Goal: Information Seeking & Learning: Learn about a topic

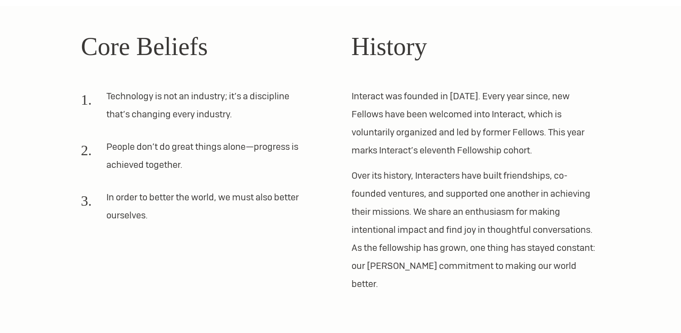
scroll to position [216, 0]
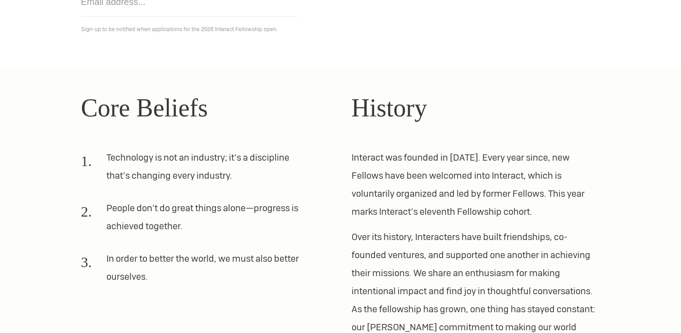
click at [260, 145] on div "Core Beliefs Technology is not an industry; it’s a discipline that’s changing e…" at bounding box center [205, 221] width 249 height 265
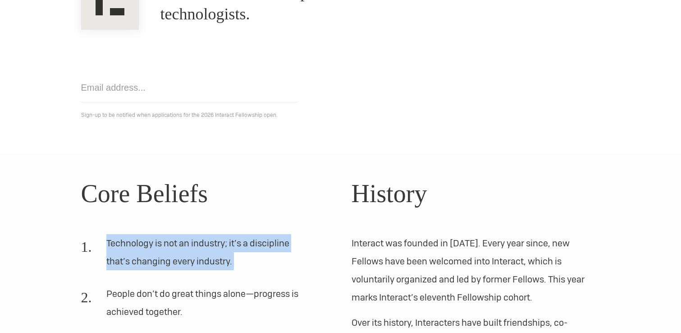
scroll to position [225, 0]
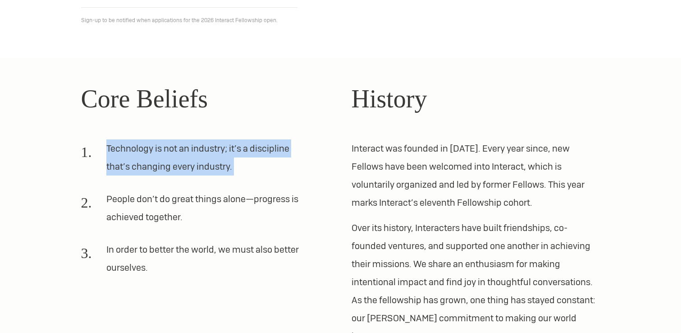
click at [188, 164] on li "Technology is not an industry; it’s a discipline that’s changing every industry." at bounding box center [194, 160] width 227 height 43
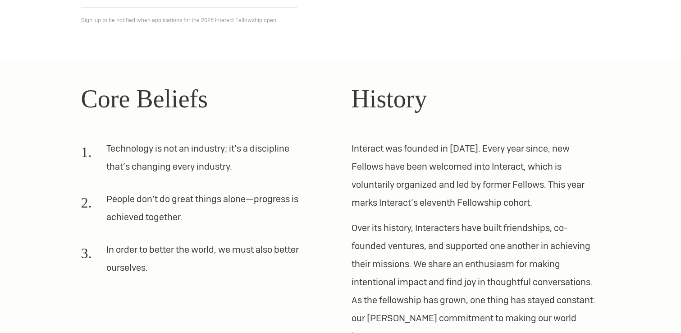
click at [188, 164] on li "Technology is not an industry; it’s a discipline that’s changing every industry." at bounding box center [194, 160] width 227 height 43
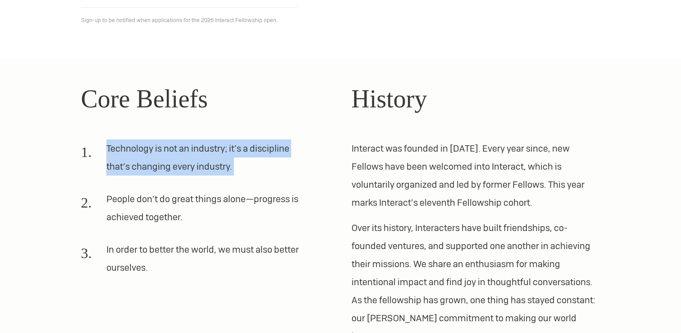
click at [197, 197] on li "People don’t do great things alone—progress is achieved together." at bounding box center [194, 211] width 227 height 43
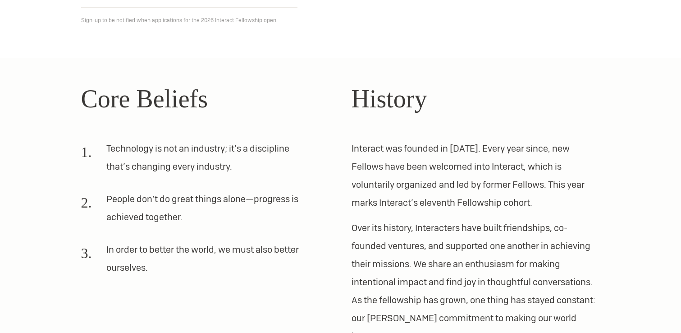
click at [197, 197] on li "People don’t do great things alone—progress is achieved together." at bounding box center [194, 211] width 227 height 43
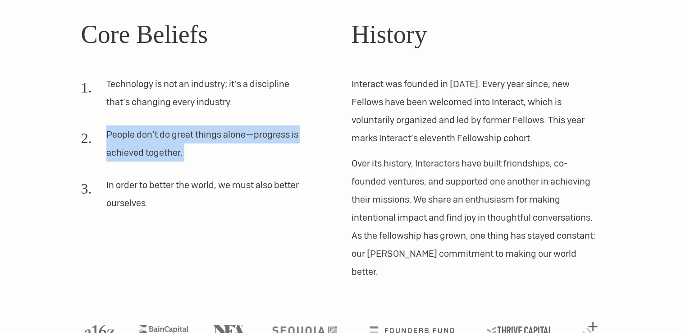
scroll to position [308, 0]
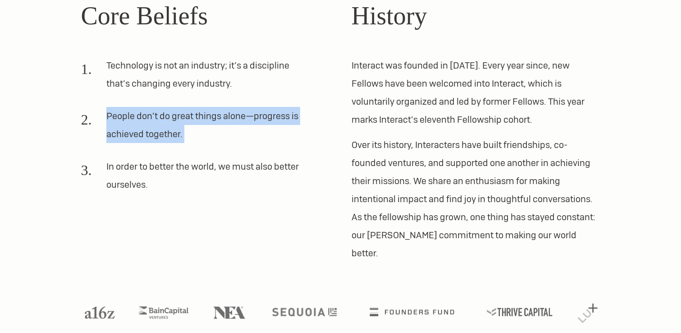
click at [197, 199] on li "In order to better the world, we must also better ourselves." at bounding box center [194, 178] width 227 height 43
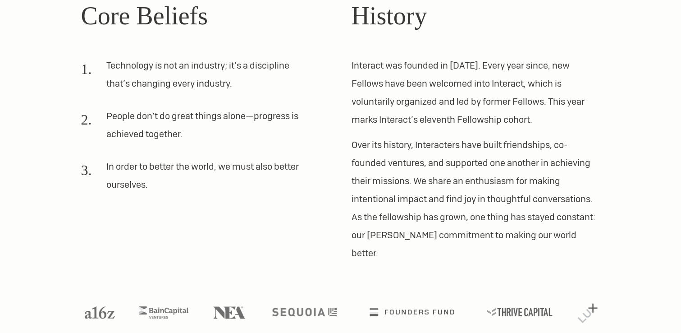
click at [197, 197] on li "In order to better the world, we must also better ourselves." at bounding box center [194, 178] width 227 height 43
click at [368, 226] on p "Over its history, Interacters have built friendships, co-founded ventures, and …" at bounding box center [475, 199] width 249 height 126
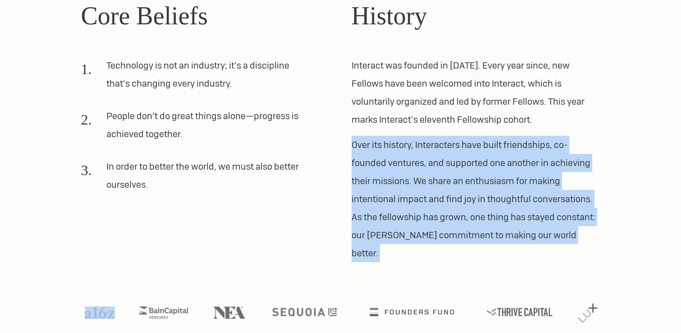
click at [370, 181] on p "Over its history, Interacters have built friendships, co-founded ventures, and …" at bounding box center [475, 199] width 249 height 126
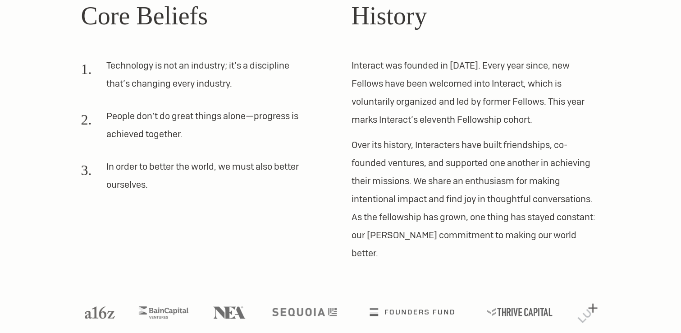
click at [370, 181] on p "Over its history, Interacters have built friendships, co-founded ventures, and …" at bounding box center [475, 199] width 249 height 126
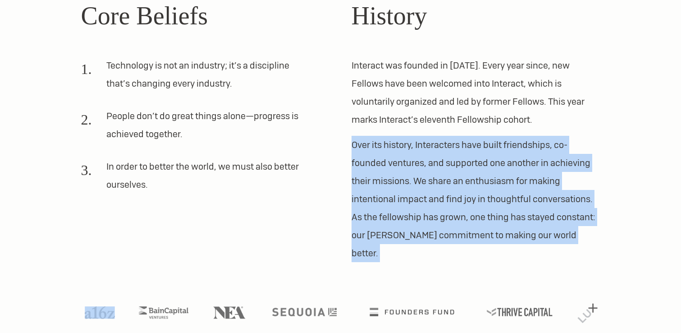
click at [380, 129] on div "History Interact was founded in [DATE]. Every year since, new Fellows have been…" at bounding box center [475, 129] width 249 height 265
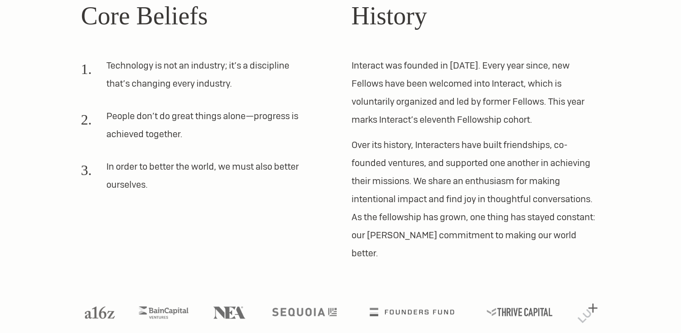
click at [380, 129] on div "History Interact was founded in [DATE]. Every year since, new Fellows have been…" at bounding box center [475, 129] width 249 height 265
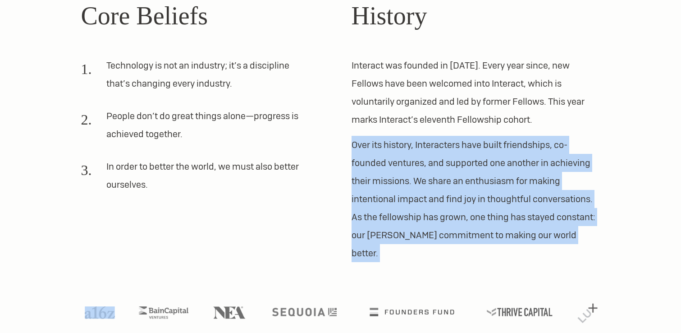
click at [395, 171] on p "Over its history, Interacters have built friendships, co-founded ventures, and …" at bounding box center [475, 199] width 249 height 126
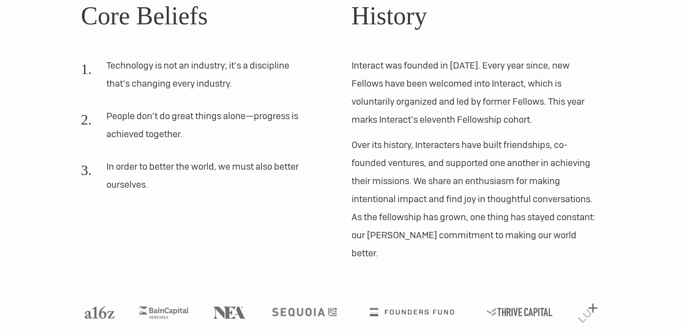
click at [395, 171] on p "Over its history, Interacters have built friendships, co-founded ventures, and …" at bounding box center [475, 199] width 249 height 126
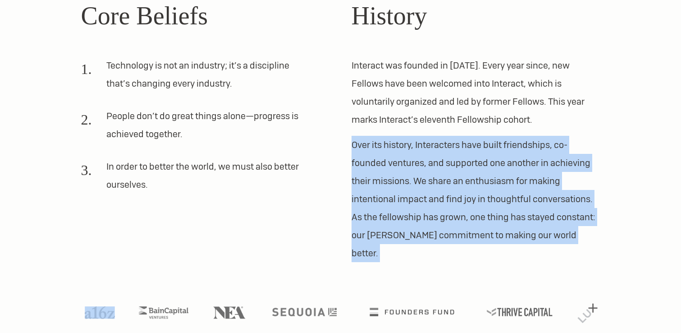
click at [400, 191] on p "Over its history, Interacters have built friendships, co-founded ventures, and …" at bounding box center [475, 199] width 249 height 126
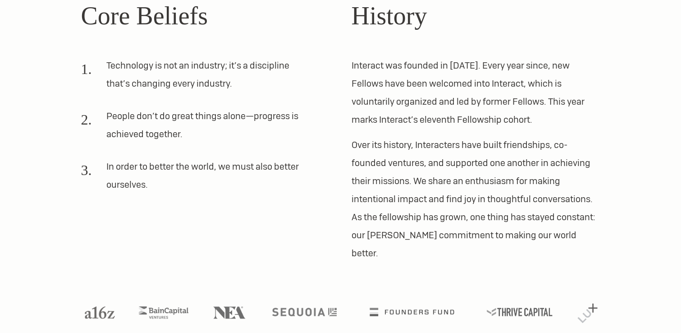
click at [400, 191] on p "Over its history, Interacters have built friendships, co-founded ventures, and …" at bounding box center [475, 199] width 249 height 126
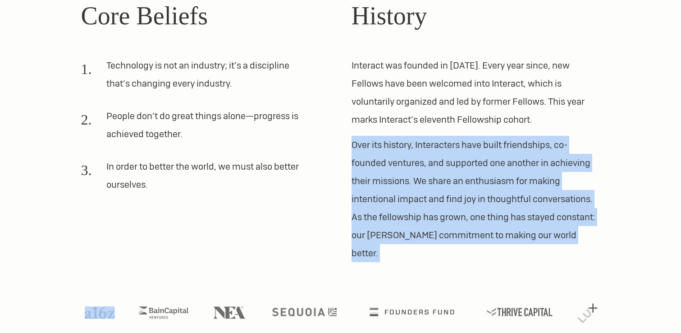
click at [401, 121] on p "Interact was founded in [DATE]. Every year since, new Fellows have been welcome…" at bounding box center [475, 92] width 249 height 72
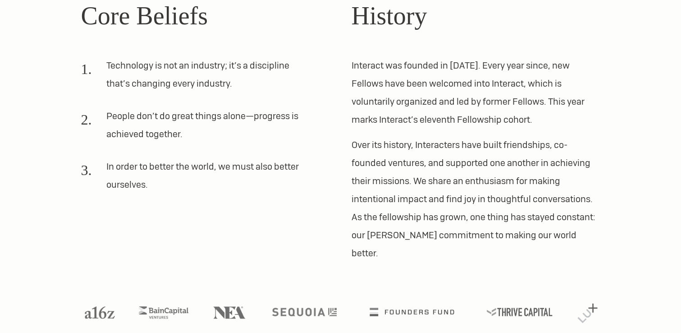
click at [401, 121] on p "Interact was founded in [DATE]. Every year since, new Fellows have been welcome…" at bounding box center [475, 92] width 249 height 72
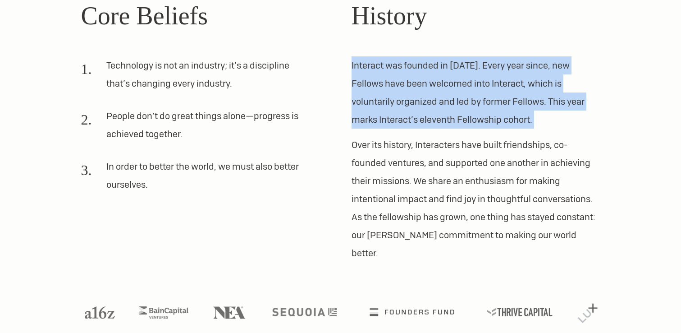
click at [409, 141] on p "Over its history, Interacters have built friendships, co-founded ventures, and …" at bounding box center [475, 199] width 249 height 126
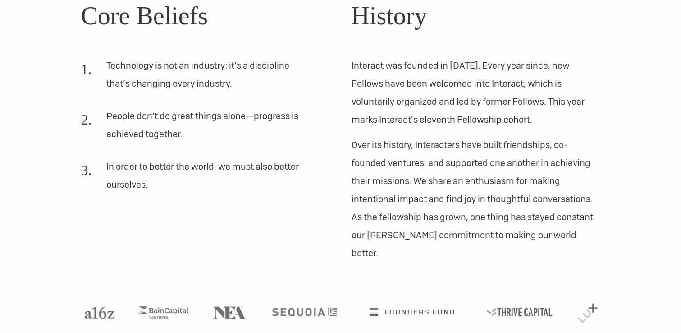
click at [409, 141] on p "Over its history, Interacters have built friendships, co-founded ventures, and …" at bounding box center [475, 199] width 249 height 126
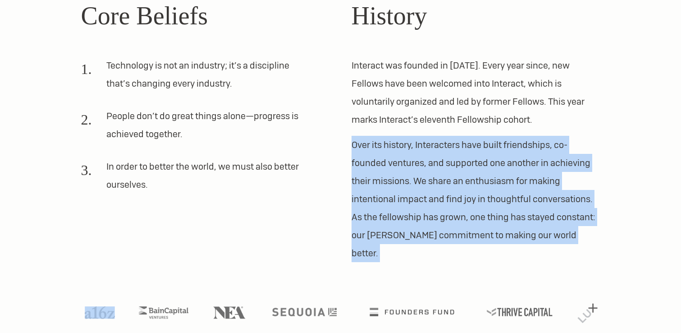
click at [421, 163] on p "Over its history, Interacters have built friendships, co-founded ventures, and …" at bounding box center [475, 199] width 249 height 126
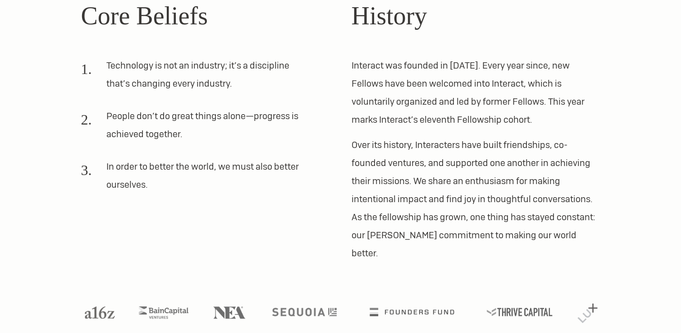
click at [421, 163] on p "Over its history, Interacters have built friendships, co-founded ventures, and …" at bounding box center [475, 199] width 249 height 126
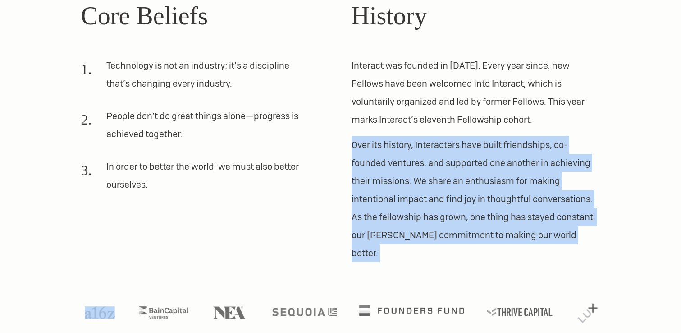
click at [401, 305] on img at bounding box center [411, 310] width 105 height 10
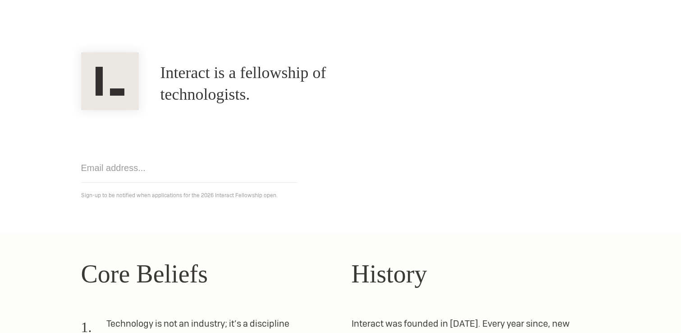
scroll to position [0, 0]
